Goal: Use online tool/utility: Utilize a website feature to perform a specific function

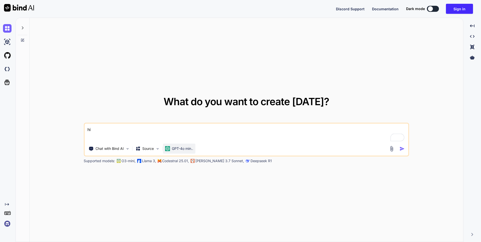
click at [180, 150] on p "GPT-4o min.." at bounding box center [182, 148] width 21 height 5
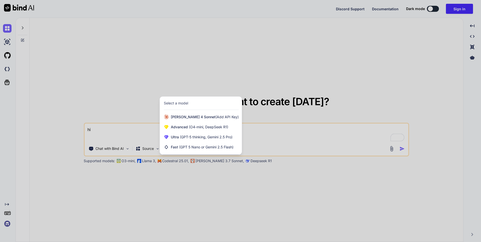
click at [137, 171] on div at bounding box center [240, 121] width 481 height 242
type textarea "x"
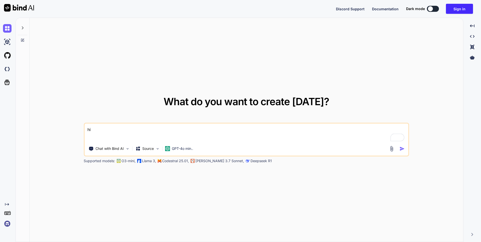
click at [5, 224] on img at bounding box center [7, 223] width 9 height 9
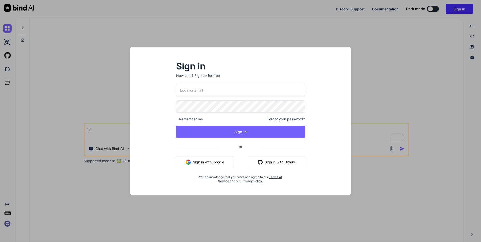
type input "[EMAIL_ADDRESS][DOMAIN_NAME]"
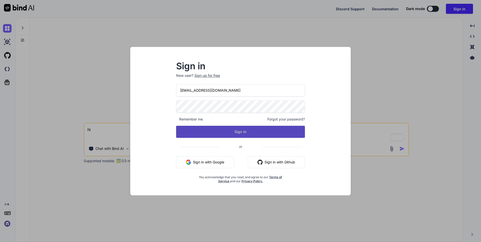
click at [215, 131] on button "Sign In" at bounding box center [240, 132] width 129 height 12
click at [228, 136] on button "Sign In" at bounding box center [240, 132] width 129 height 12
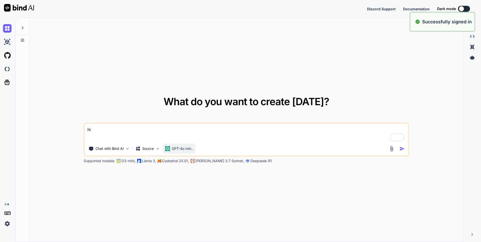
click at [183, 149] on p "GPT-4o min.." at bounding box center [182, 148] width 21 height 5
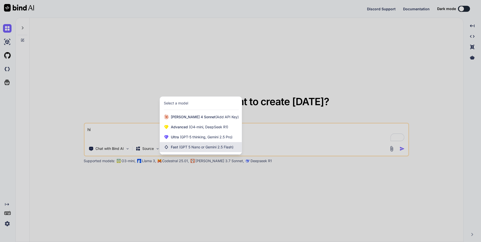
click at [184, 148] on span "(GPT 5 Nano or Gemini 2.5 Flash)" at bounding box center [206, 147] width 54 height 4
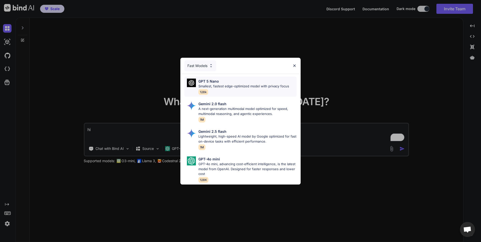
click at [226, 85] on p "Smallest, fastest edge-optimized model with privacy focus" at bounding box center [243, 86] width 91 height 5
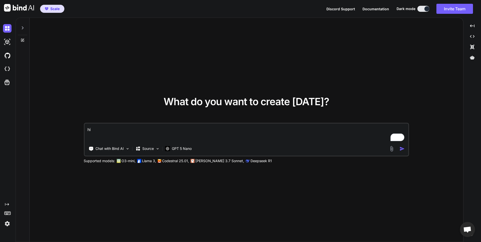
type textarea "x"
click at [136, 136] on textarea "hi" at bounding box center [246, 132] width 324 height 19
type textarea "I want to run uvicorn with :8001 port"
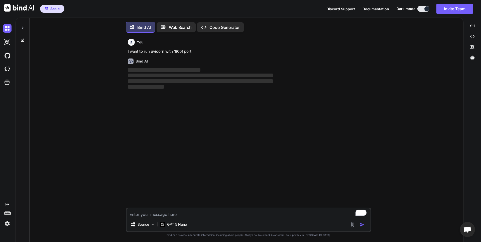
scroll to position [3, 0]
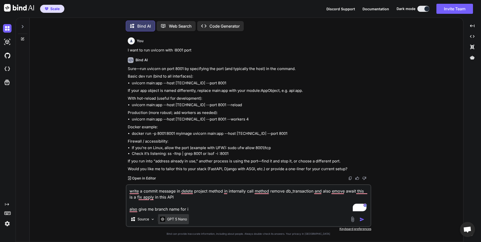
type textarea "write a commit message in delete project method in internally call method remov…"
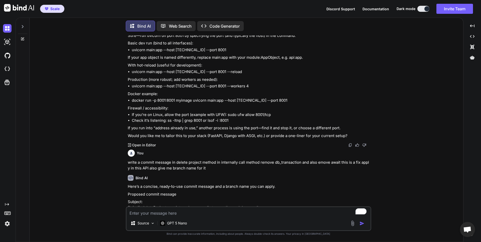
scroll to position [137, 0]
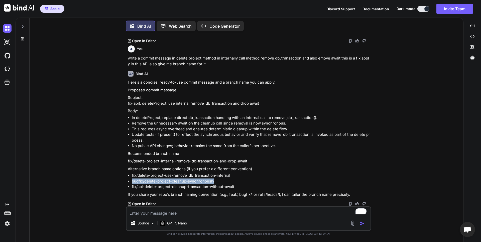
drag, startPoint x: 133, startPoint y: 181, endPoint x: 221, endPoint y: 180, distance: 88.4
click at [221, 180] on li "bugfix/delete-project-cleanup-synchronously" at bounding box center [251, 181] width 239 height 6
copy li "bugfix/delete-project-cleanup-synchronously"
drag, startPoint x: 143, startPoint y: 104, endPoint x: 163, endPoint y: 104, distance: 20.6
click at [163, 104] on p "Subject: fix(api): deleteProject: use internal remove_db_transaction and drop a…" at bounding box center [249, 100] width 243 height 11
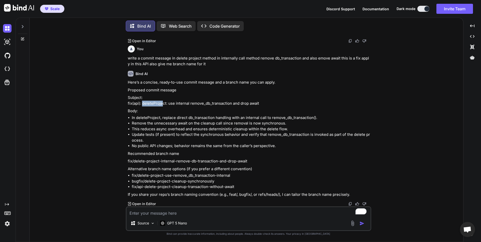
click at [160, 111] on p "Body:" at bounding box center [249, 111] width 243 height 6
drag, startPoint x: 143, startPoint y: 103, endPoint x: 260, endPoint y: 105, distance: 117.0
click at [260, 105] on p "Subject: fix(api): deleteProject: use internal remove_db_transaction and drop a…" at bounding box center [249, 100] width 243 height 11
copy p "deleteProject: use internal remove_db_transaction and drop await"
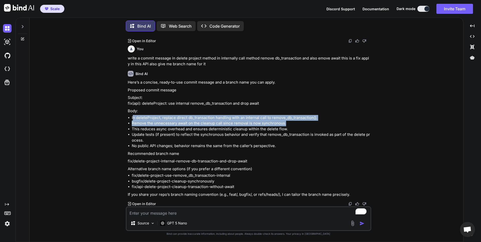
drag, startPoint x: 138, startPoint y: 120, endPoint x: 302, endPoint y: 123, distance: 163.9
click at [302, 123] on ul "In deleteProject, replace direct db_transaction handling with an internal call …" at bounding box center [249, 132] width 243 height 34
copy ul "n deleteProject, replace direct db_transaction handling with an internal call t…"
